Goal: Task Accomplishment & Management: Use online tool/utility

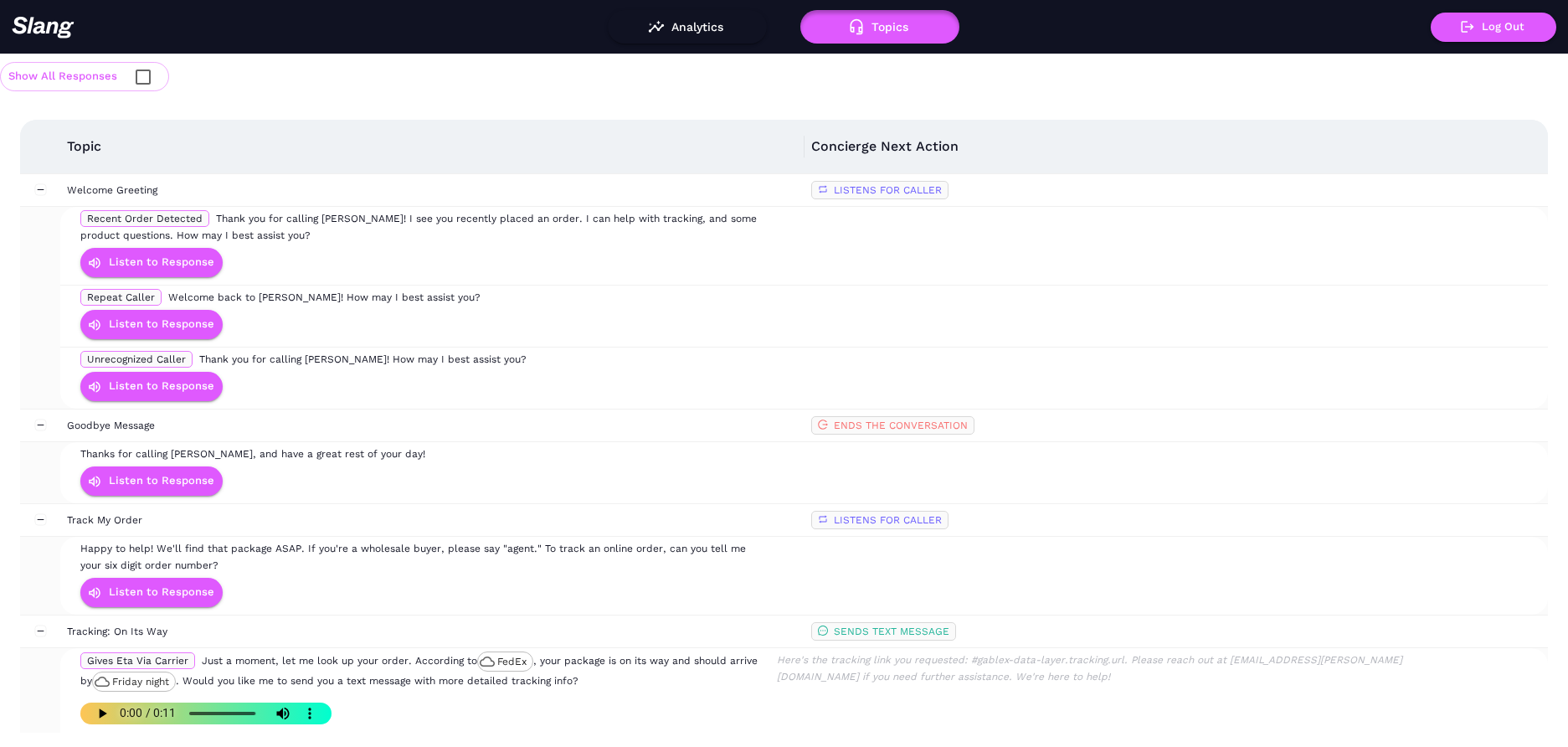
scroll to position [1604, 0]
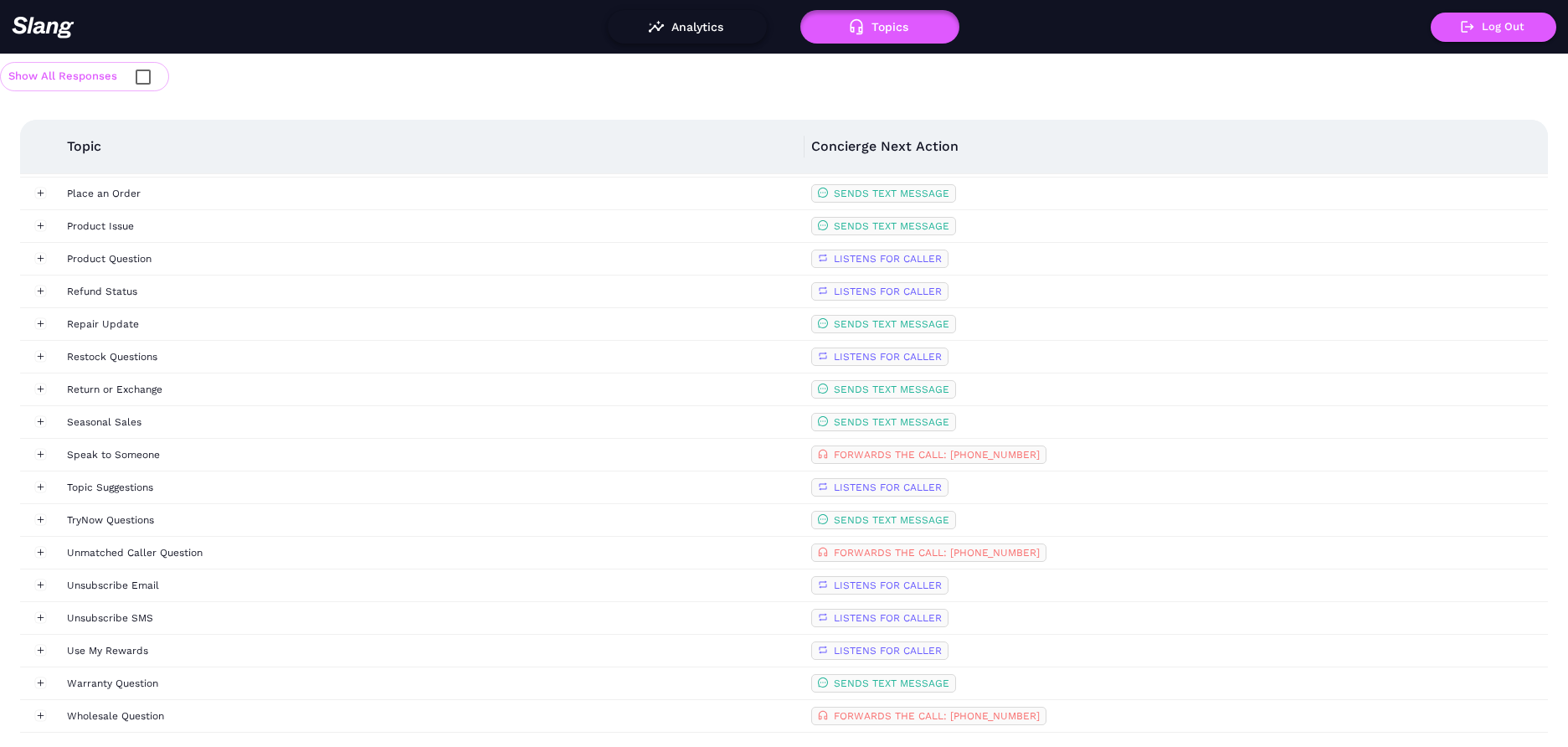
click at [694, 29] on button "Analytics" at bounding box center [687, 27] width 159 height 34
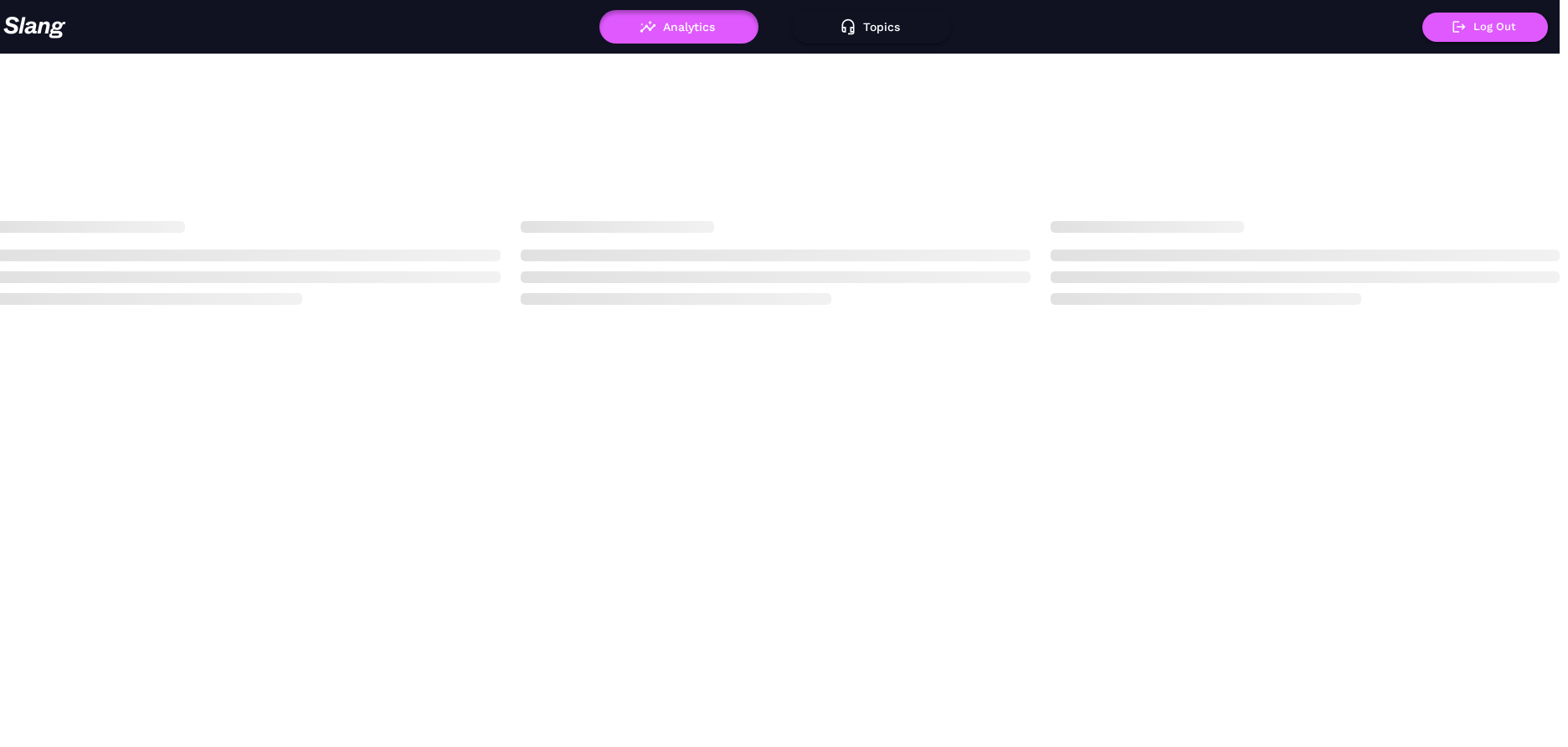
scroll to position [0, 10]
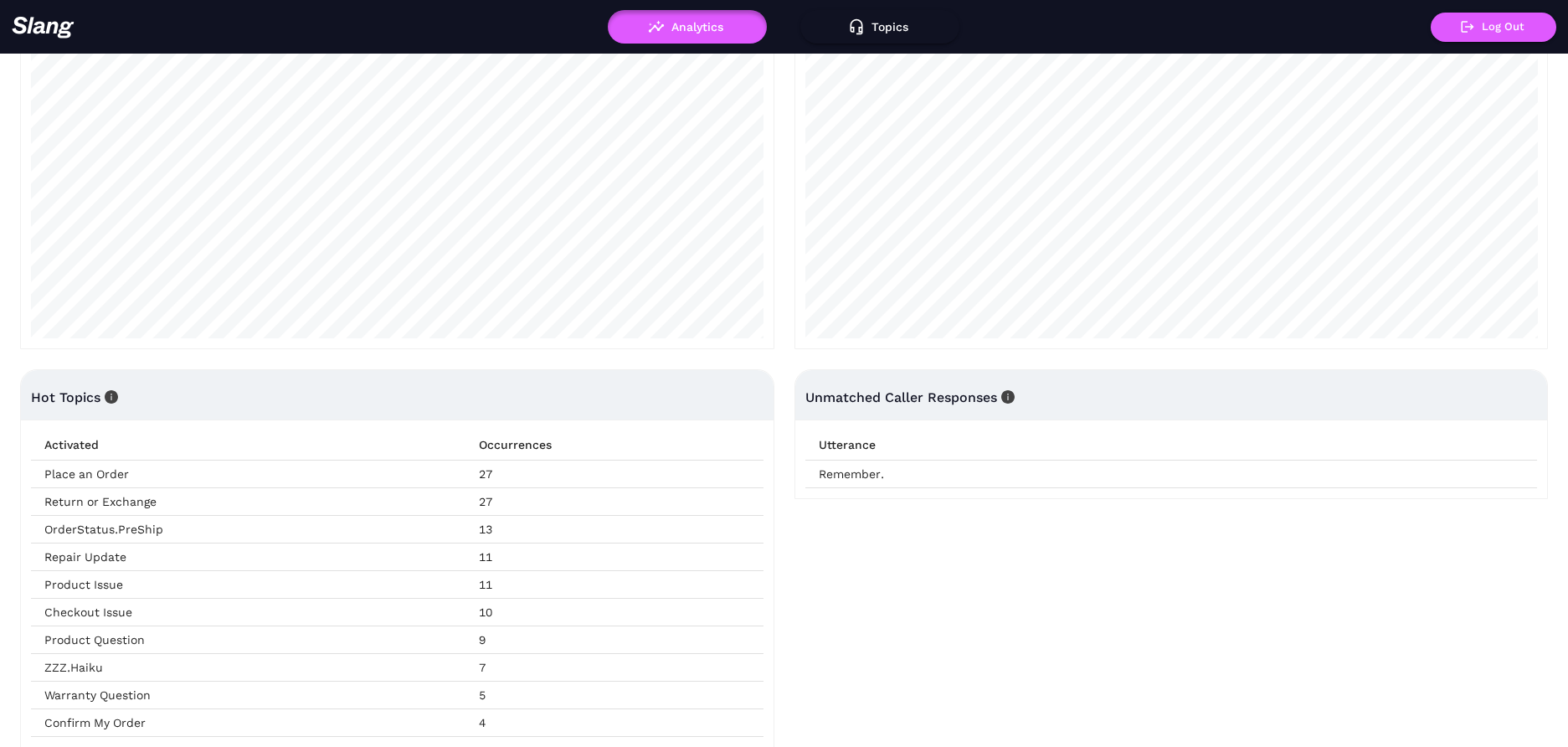
scroll to position [305, 0]
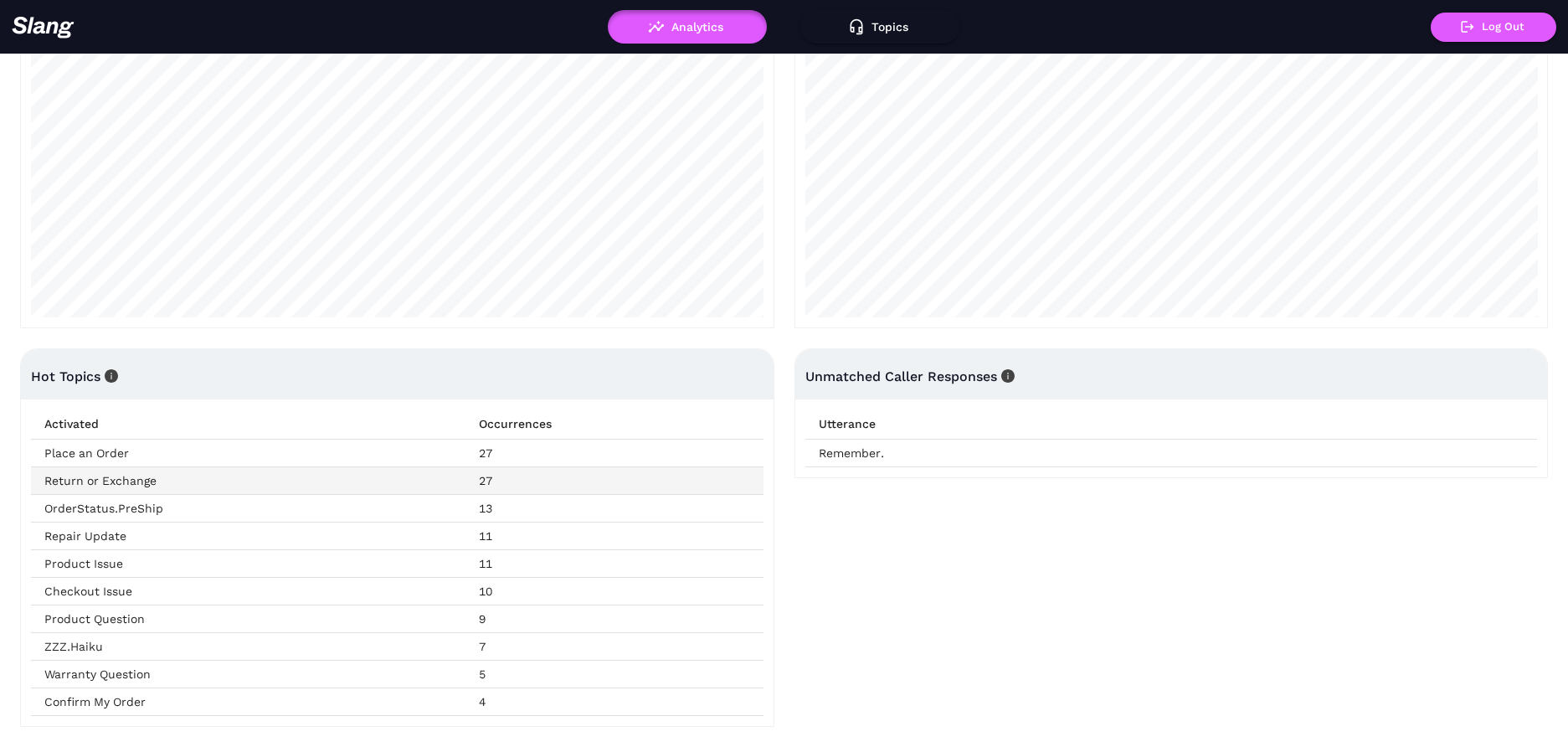
click at [143, 479] on td "Return or Exchange" at bounding box center [248, 481] width 434 height 28
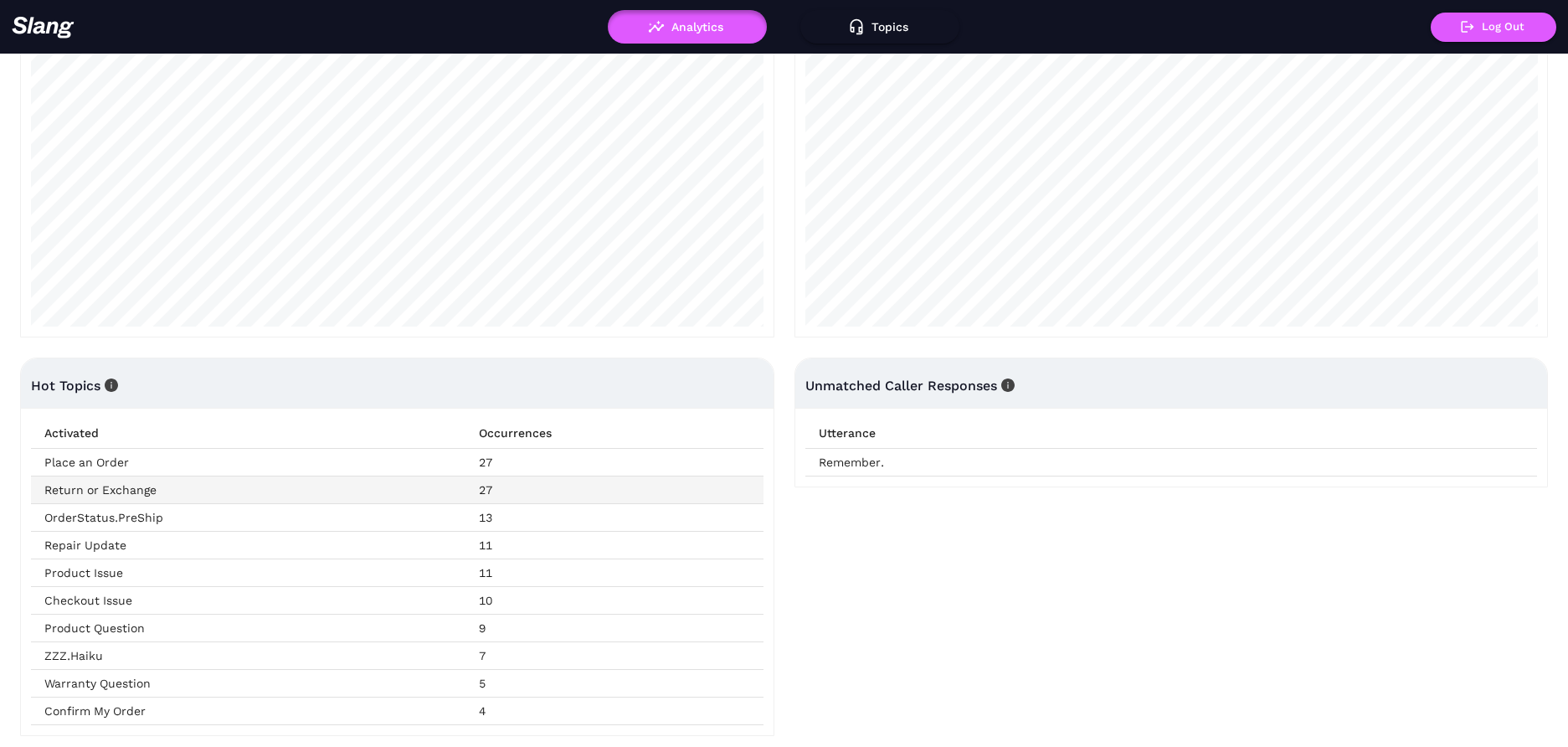
click at [484, 489] on td "27" at bounding box center [614, 491] width 298 height 28
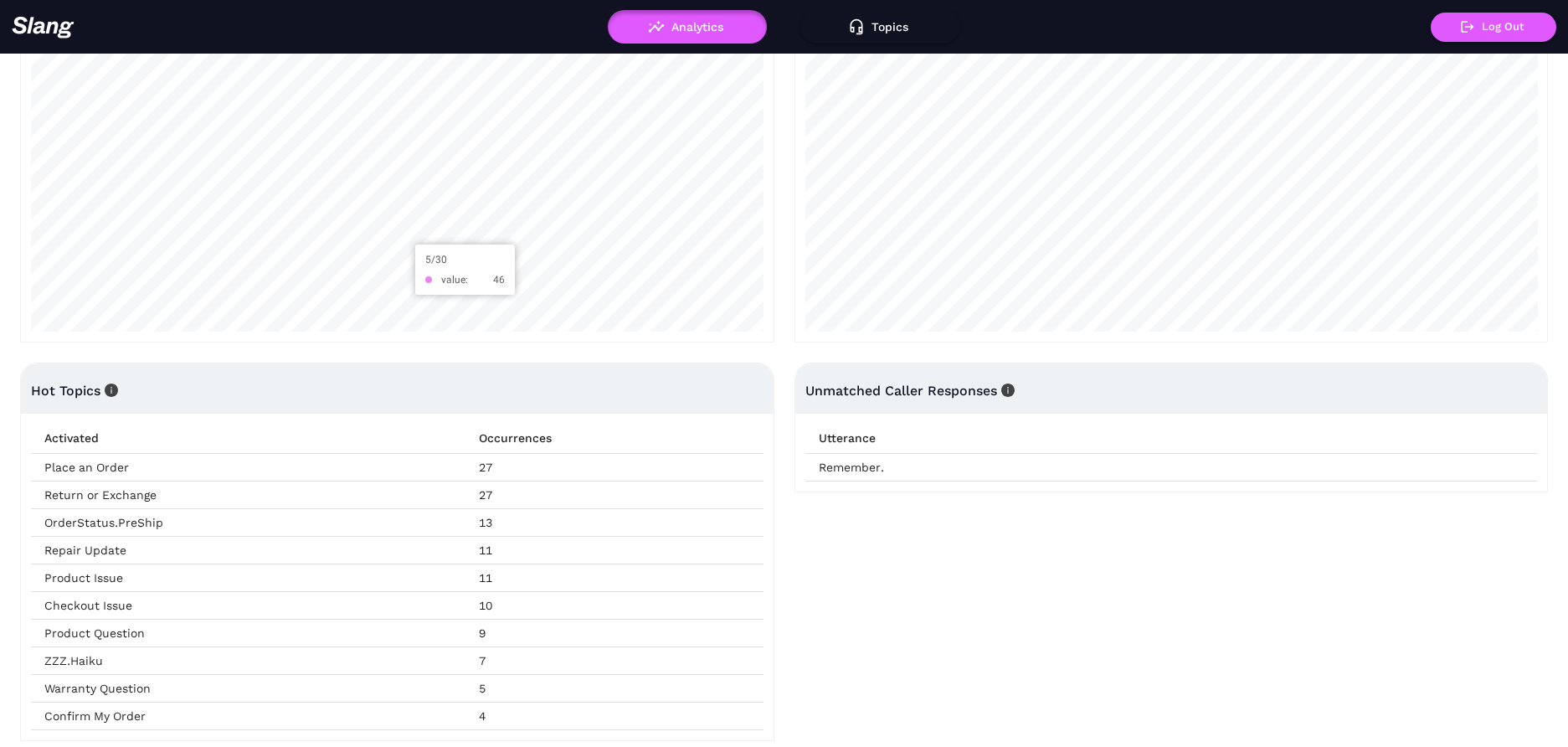
scroll to position [0, 0]
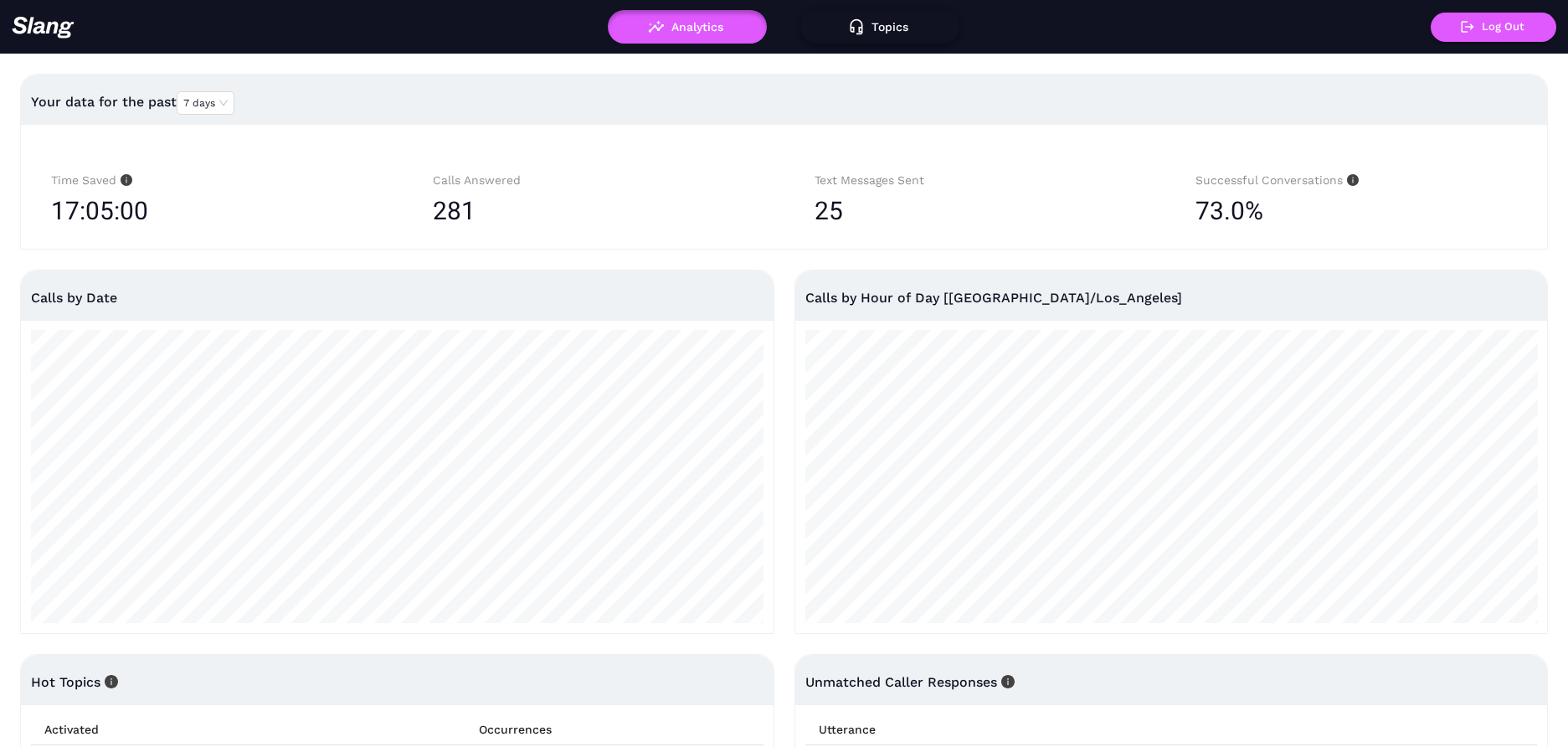
click at [878, 28] on button "Topics" at bounding box center [880, 27] width 159 height 34
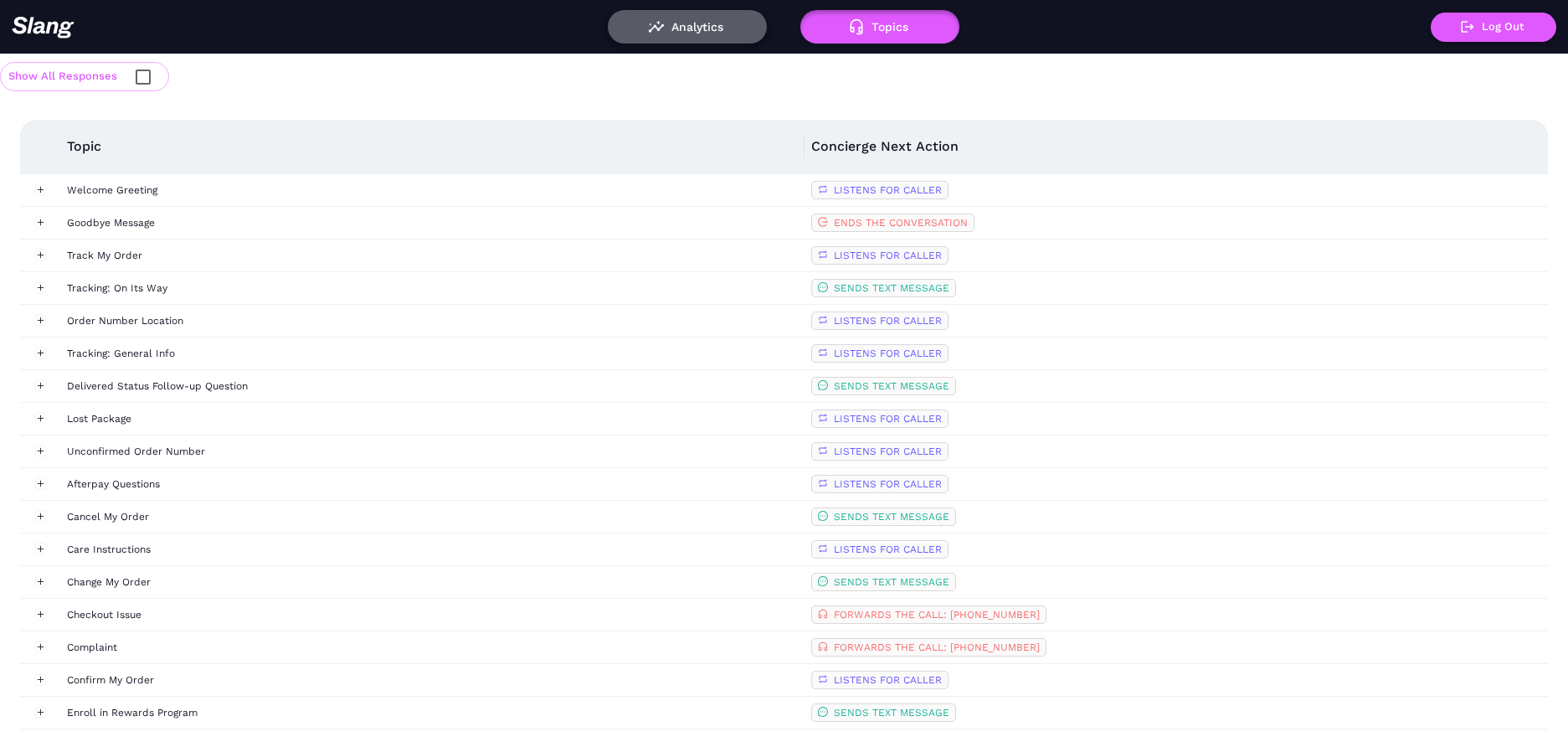
click at [682, 30] on button "Analytics" at bounding box center [687, 27] width 159 height 34
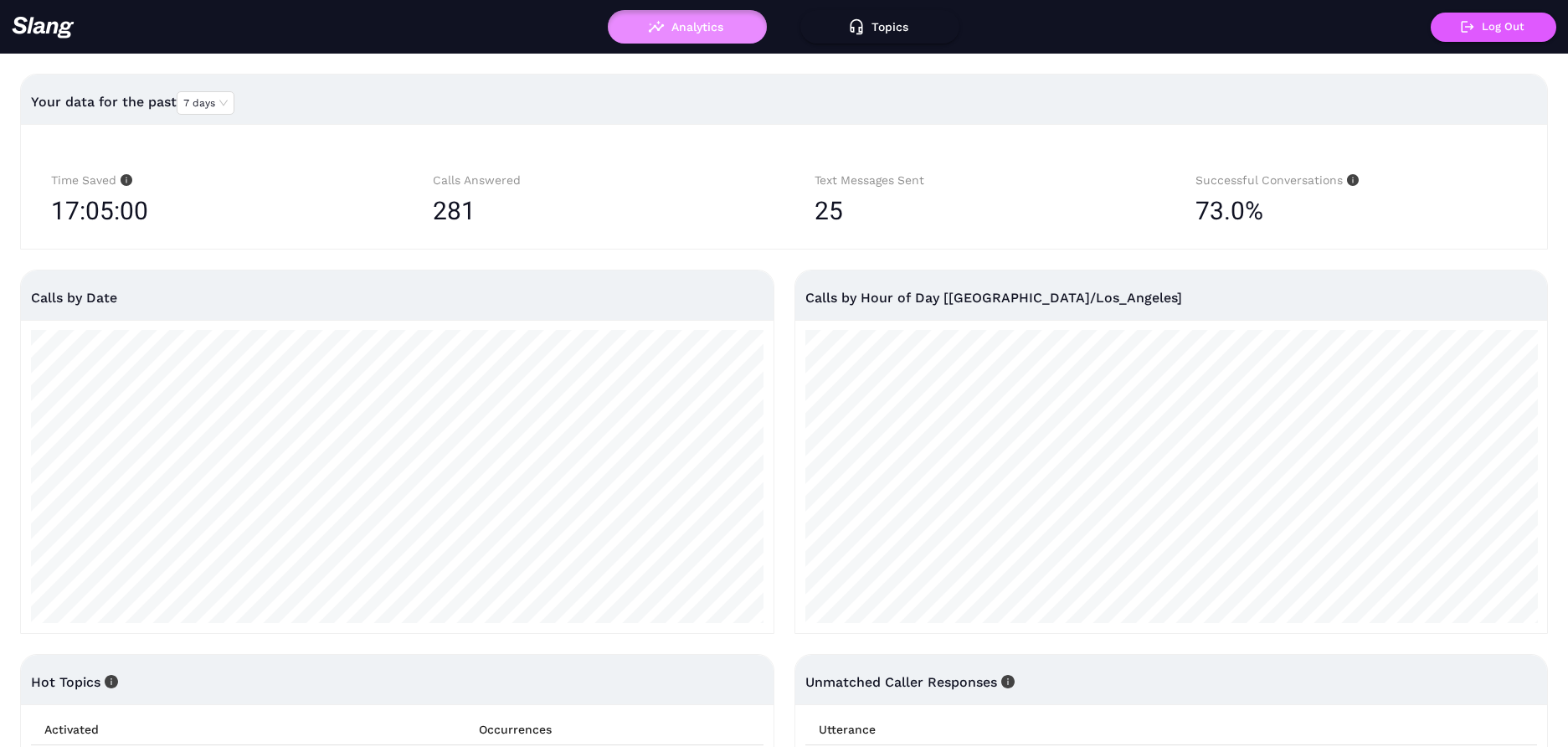
click at [685, 41] on button "Analytics" at bounding box center [687, 27] width 159 height 34
drag, startPoint x: 1276, startPoint y: 212, endPoint x: 1192, endPoint y: 186, distance: 87.9
click at [1192, 186] on div "Successful Conversations 73.0%" at bounding box center [1356, 197] width 361 height 84
copy div "Successful Conversations 73.0%"
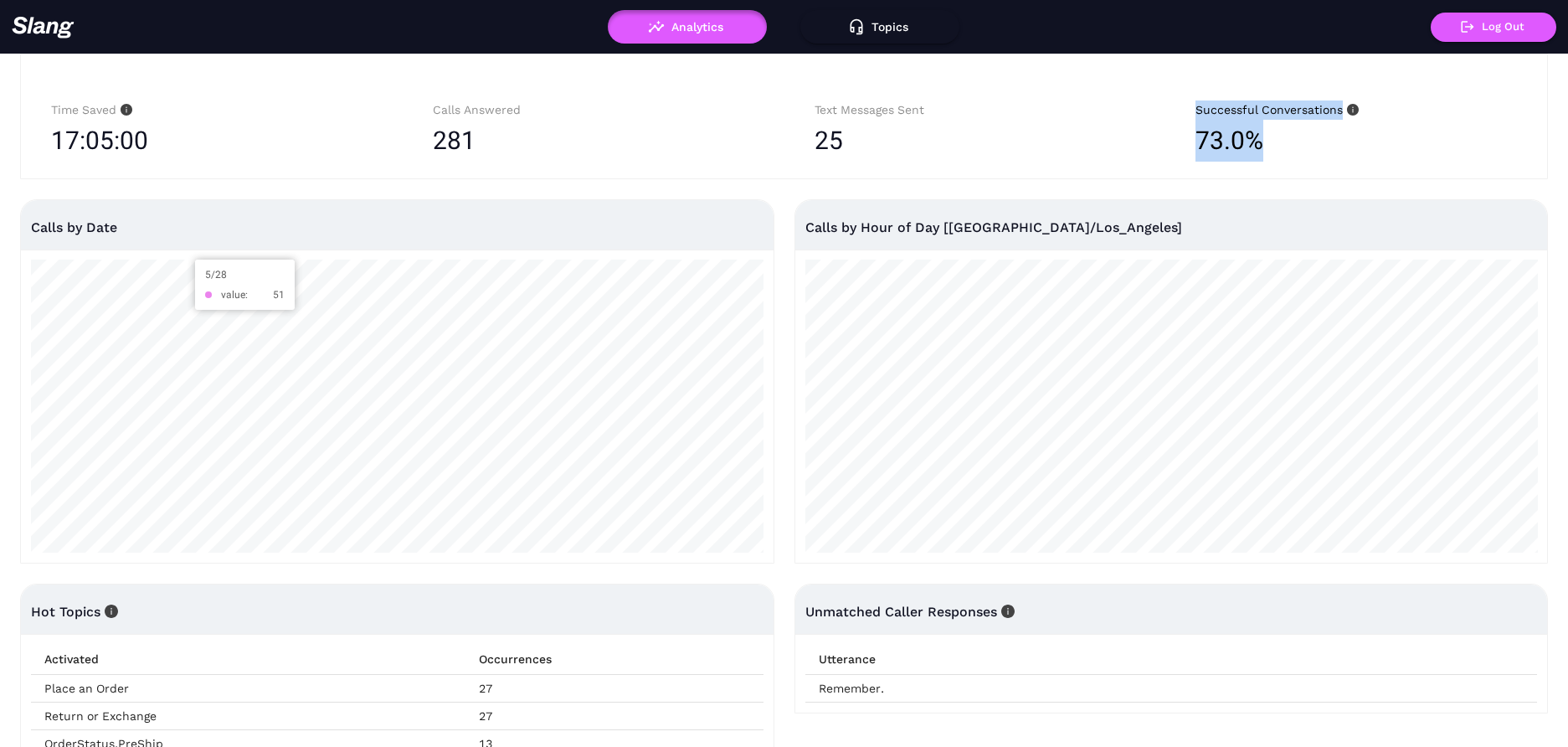
scroll to position [62, 0]
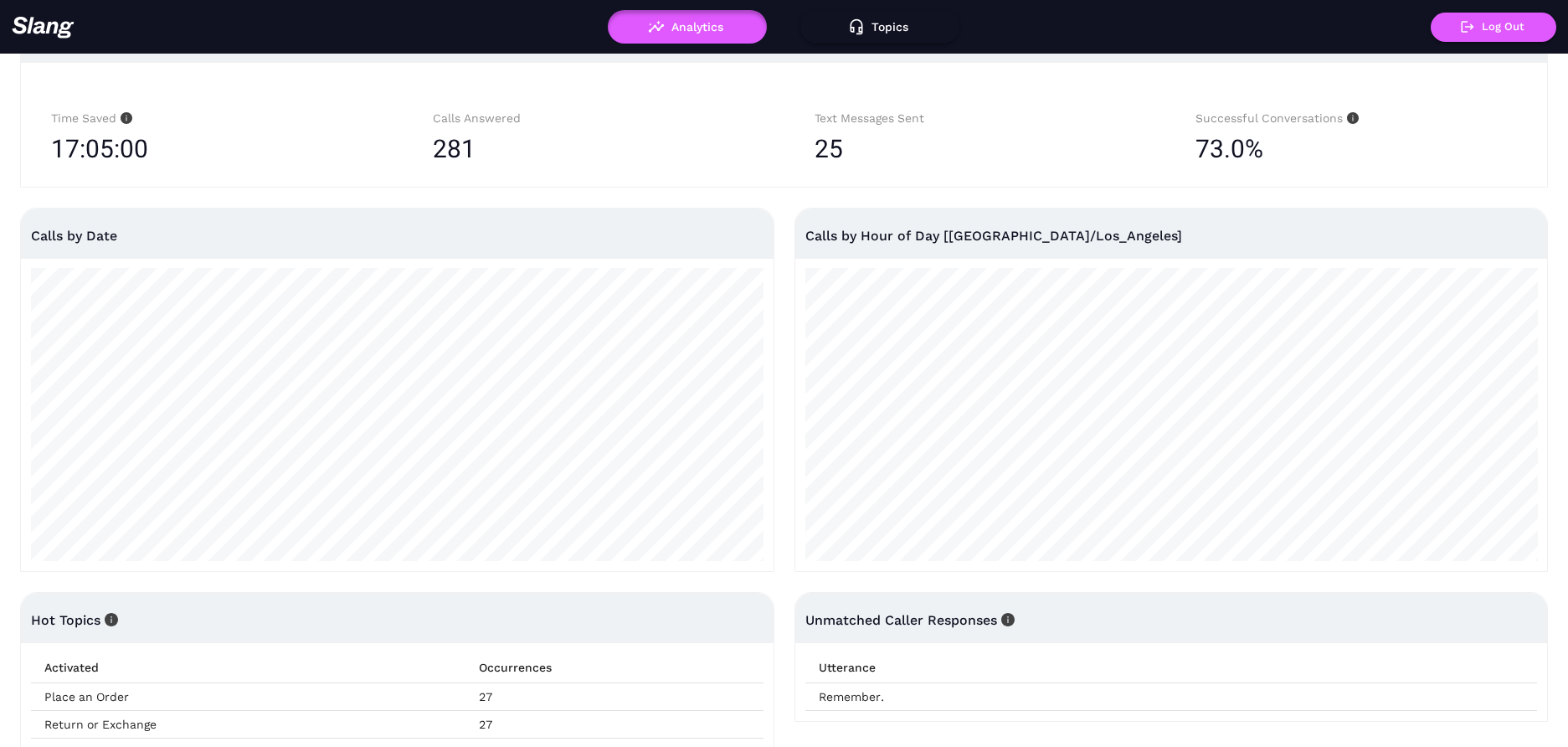
click at [582, 163] on div "281" at bounding box center [593, 149] width 321 height 42
